Goal: Information Seeking & Learning: Check status

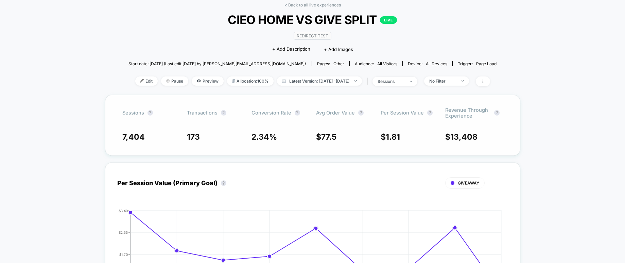
scroll to position [32, 0]
click at [357, 84] on span "Latest Version: [DATE] - [DATE]" at bounding box center [319, 81] width 85 height 9
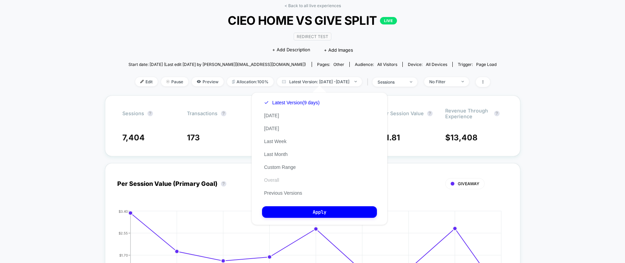
click at [271, 181] on button "Overall" at bounding box center [271, 180] width 19 height 6
click at [313, 208] on button "Apply" at bounding box center [319, 212] width 115 height 12
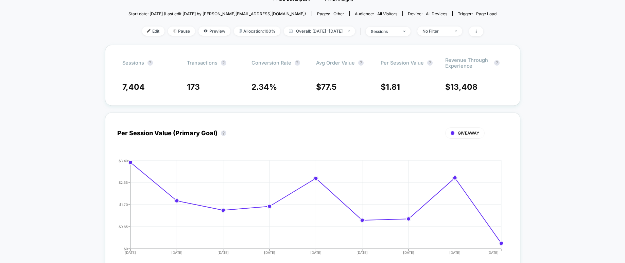
scroll to position [83, 0]
